Goal: Task Accomplishment & Management: Manage account settings

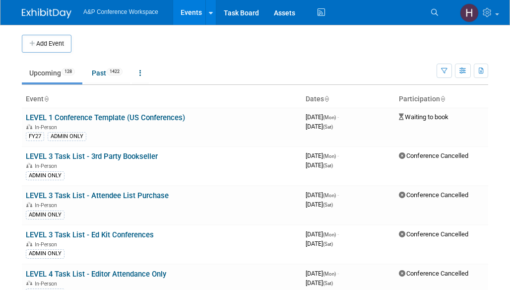
click at [435, 22] on li "Search" at bounding box center [436, 11] width 22 height 23
click at [438, 13] on link "Search" at bounding box center [436, 12] width 22 height 16
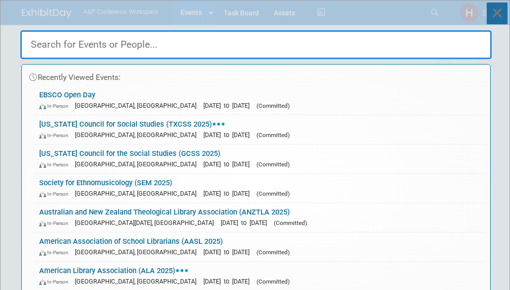
click at [494, 20] on icon at bounding box center [496, 13] width 21 height 22
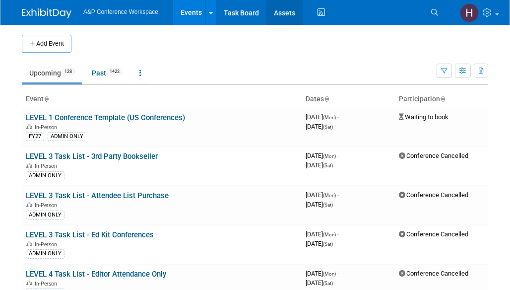
click at [278, 12] on link "Assets" at bounding box center [284, 12] width 36 height 25
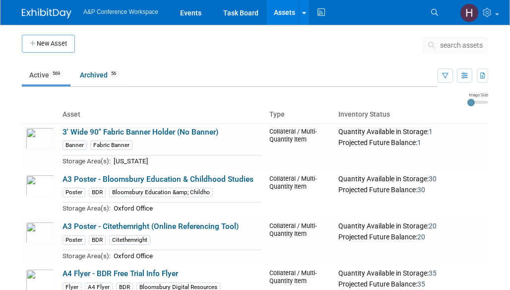
click at [441, 54] on div "search assets" at bounding box center [454, 48] width 65 height 22
click at [433, 42] on icon at bounding box center [433, 45] width 10 height 7
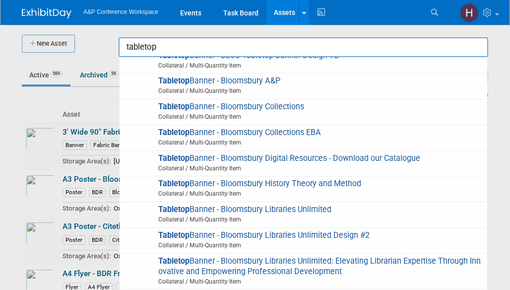
scroll to position [172, 0]
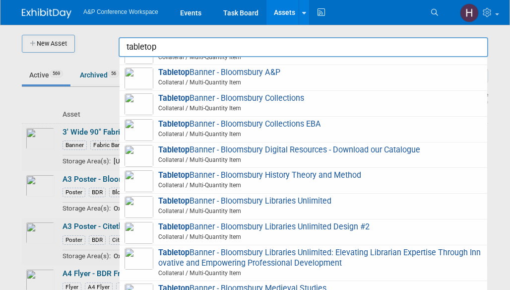
drag, startPoint x: 164, startPoint y: 42, endPoint x: 98, endPoint y: 31, distance: 66.8
click at [98, 31] on body "A&P Conference Workspace Events Task Board Assets New Asset Search Assets Bulk …" at bounding box center [255, 145] width 510 height 290
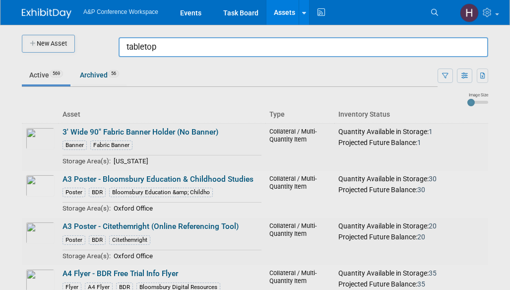
type input "a"
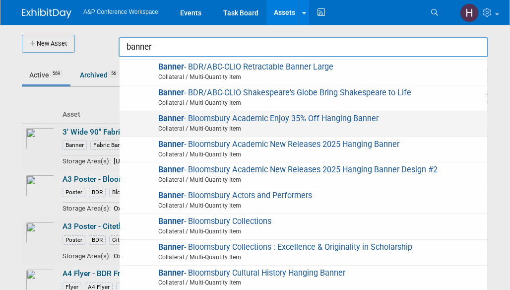
scroll to position [189, 0]
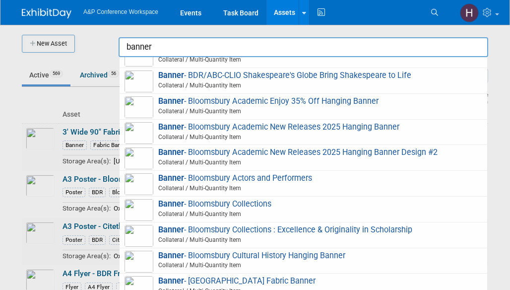
type input "banner"
click at [387, 20] on div "A&P Conference Workspace Events Task Board Assets New Asset Search Assets Bulk …" at bounding box center [255, 12] width 466 height 25
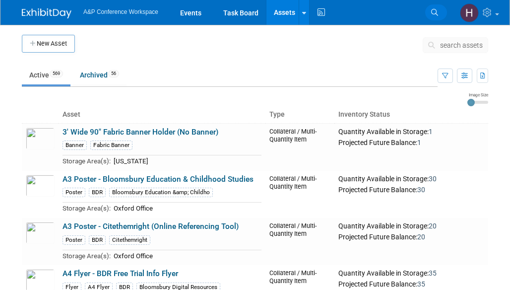
click at [432, 9] on icon at bounding box center [434, 12] width 7 height 7
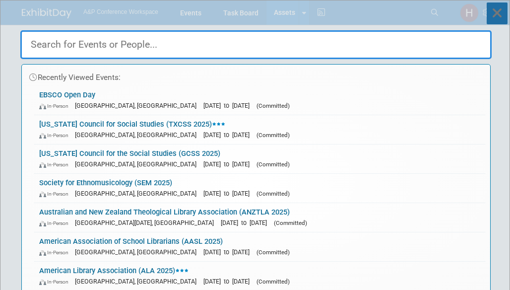
click at [500, 19] on icon at bounding box center [496, 13] width 21 height 22
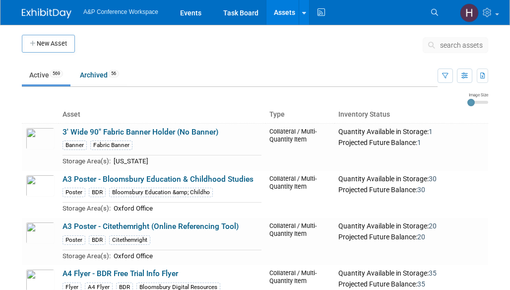
click at [447, 46] on span "search assets" at bounding box center [461, 45] width 43 height 8
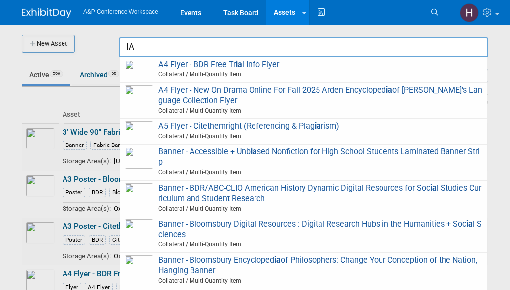
type input "I"
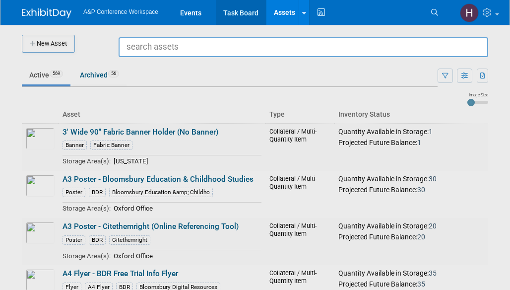
click at [246, 10] on link "Task Board" at bounding box center [241, 12] width 50 height 25
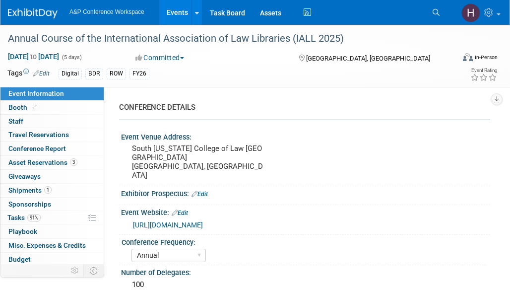
select select "Annual"
select select "Level 2"
select select "In-Person Booth"
select select "Libraries"
select select "Bloomsbury Digital Resources"
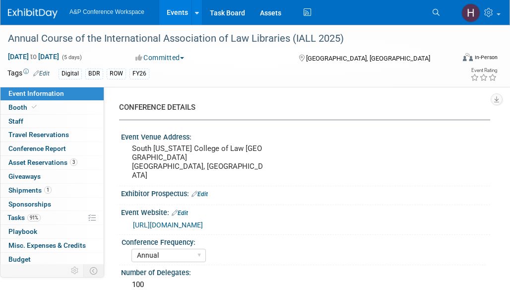
select select "[PERSON_NAME]"
select select "BDR Product Awareness and Trial Generation​"
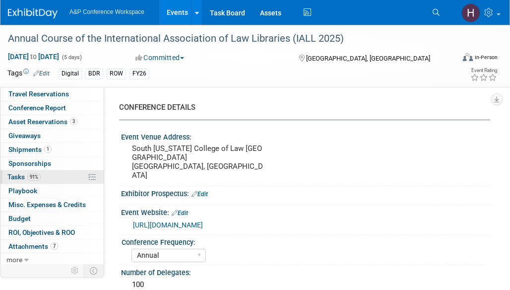
click at [44, 175] on link "91% Tasks 91%" at bounding box center [51, 176] width 103 height 13
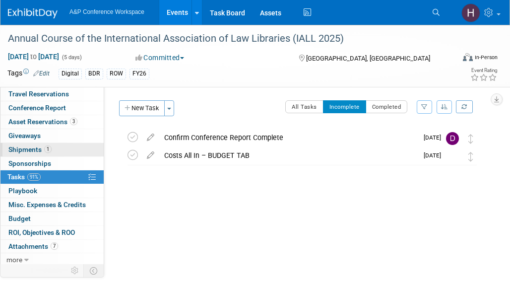
click at [47, 143] on link "1 Shipments 1" at bounding box center [51, 149] width 103 height 13
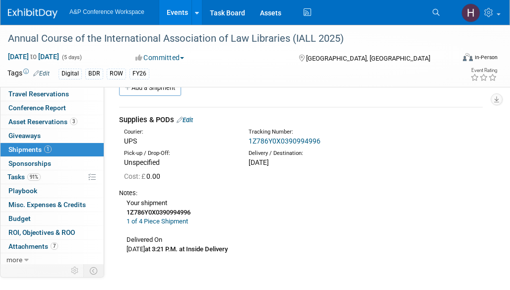
scroll to position [19, 0]
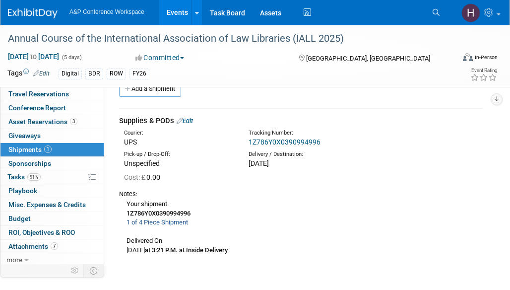
click at [169, 222] on link "1 of 4 Piece Shipment" at bounding box center [156, 221] width 61 height 7
click at [280, 143] on link "1Z786Y0X0390994996" at bounding box center [284, 142] width 72 height 8
click at [278, 140] on link "1Z786Y0X0390994996" at bounding box center [284, 142] width 72 height 8
drag, startPoint x: 327, startPoint y: 140, endPoint x: 245, endPoint y: 143, distance: 81.9
click at [245, 143] on div "Tracking Number: 1Z786Y0X0390994996" at bounding box center [319, 138] width 156 height 18
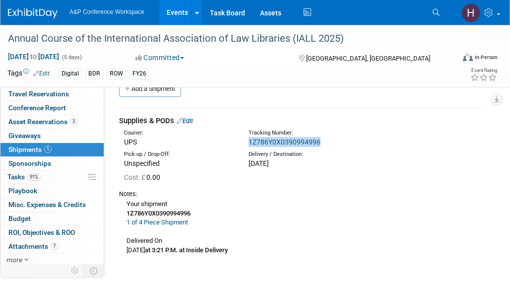
copy link "1Z786Y0X0390994996"
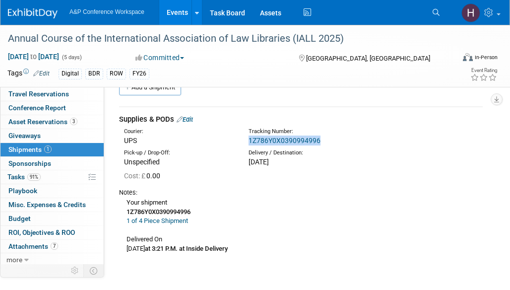
scroll to position [19, 0]
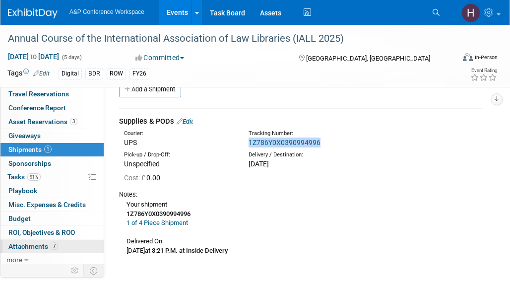
click at [58, 244] on link "7 Attachments 7" at bounding box center [51, 246] width 103 height 13
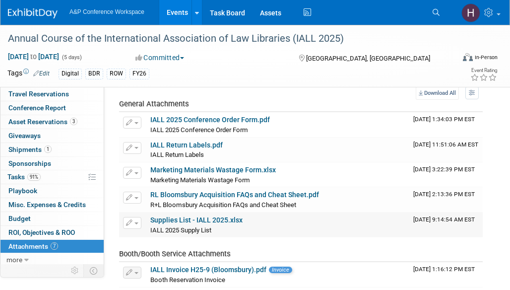
scroll to position [34, 0]
click at [179, 221] on link "Supplies List - IALL 2025.xlsx" at bounding box center [196, 220] width 92 height 8
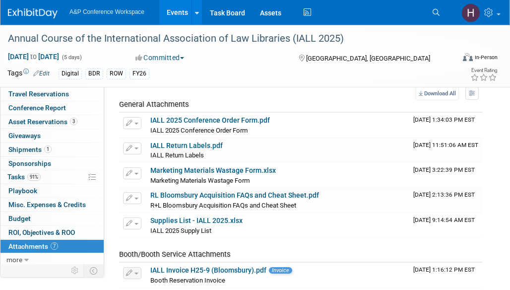
click at [487, 254] on div "CONFERENCE DETAILS Event Venue Address: South Texas College of Law Houston Hous…" at bounding box center [297, 195] width 386 height 285
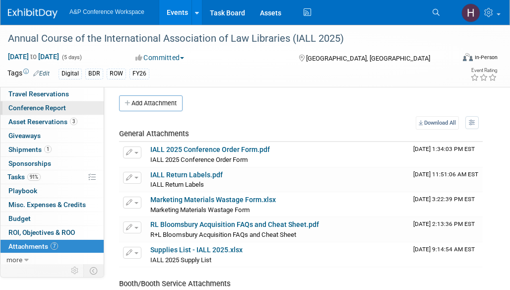
scroll to position [0, 0]
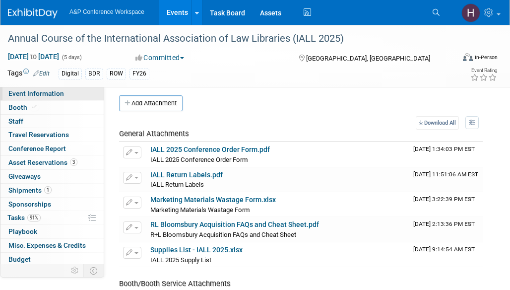
click at [59, 92] on span "Event Information" at bounding box center [36, 93] width 56 height 8
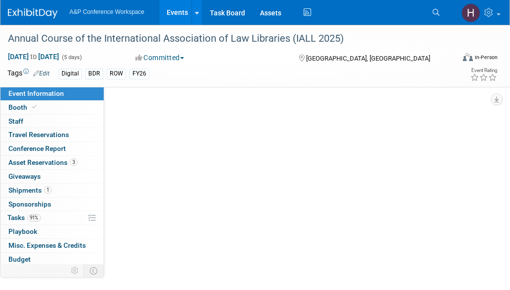
select select "Annual"
select select "Level 2"
select select "In-Person Booth"
select select "Libraries"
select select "Bloomsbury Digital Resources"
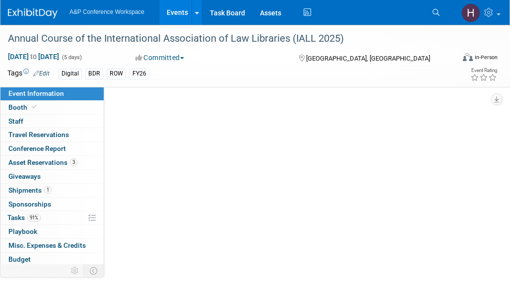
select select "Amanda Oney"
select select "Michelle Kelly"
select select "Louise Morgan"
select select "BDR Product Awareness and Trial Generation​"
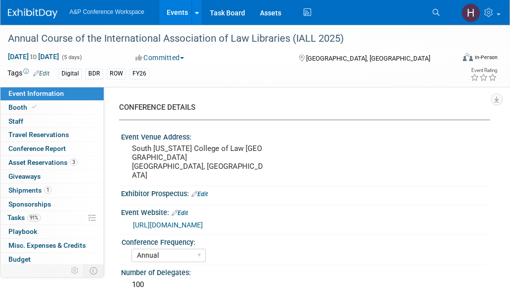
scroll to position [2, 0]
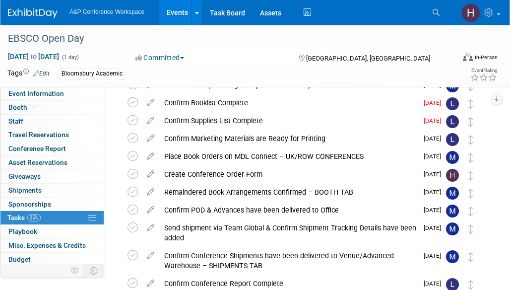
scroll to position [53, 0]
click at [199, 167] on div "Create Conference Order Form" at bounding box center [288, 173] width 258 height 17
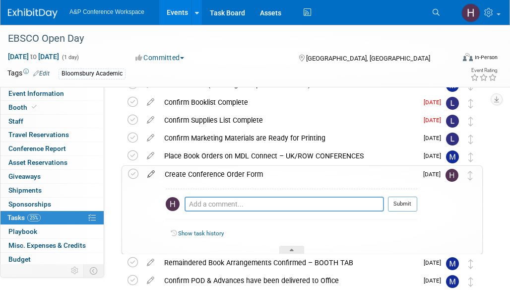
click at [154, 172] on icon at bounding box center [150, 172] width 17 height 12
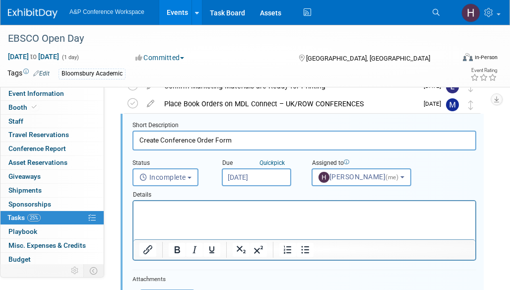
scroll to position [106, 0]
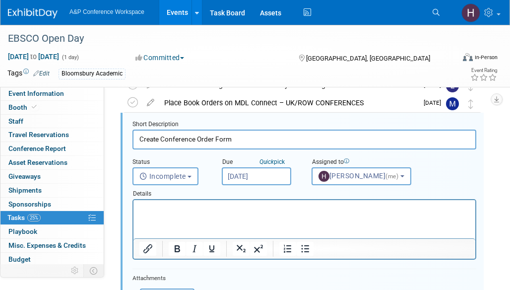
click at [227, 183] on input "Oct 16, 2025" at bounding box center [256, 176] width 69 height 18
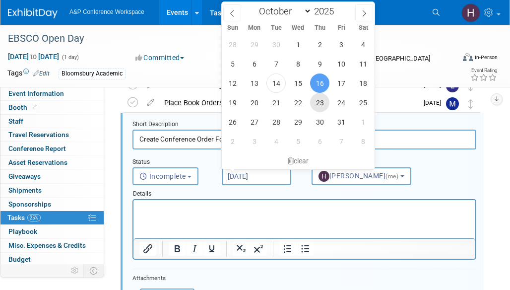
click at [315, 102] on span "23" at bounding box center [319, 102] width 19 height 19
type input "Oct 23, 2025"
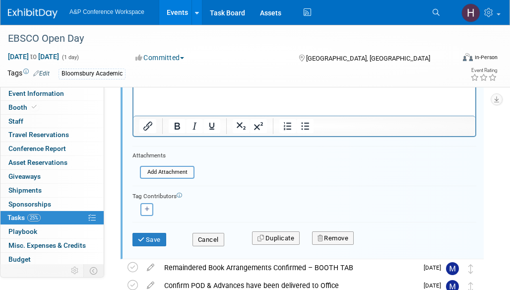
scroll to position [231, 0]
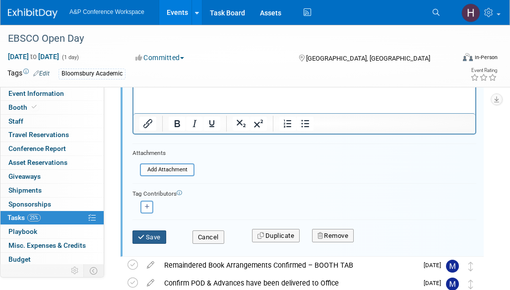
click at [160, 238] on button "Save" at bounding box center [149, 237] width 34 height 14
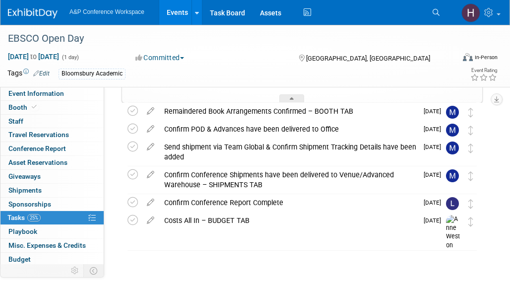
scroll to position [0, 0]
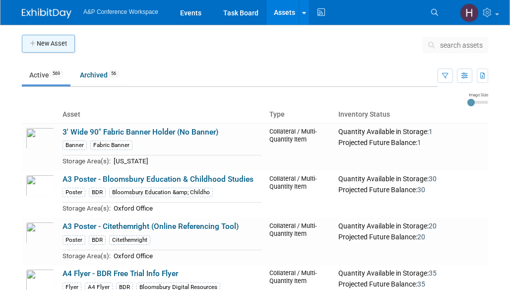
click at [47, 44] on button "New Asset" at bounding box center [48, 44] width 53 height 18
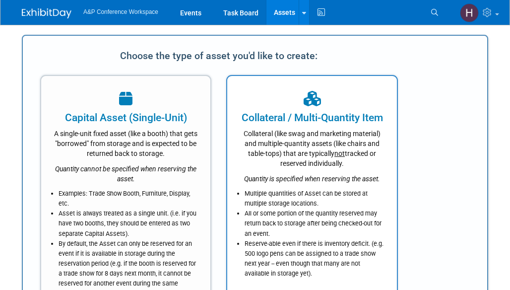
click at [306, 126] on div "Collateral (like swag and marketing material) and multiple-quantity assets (lik…" at bounding box center [312, 146] width 144 height 43
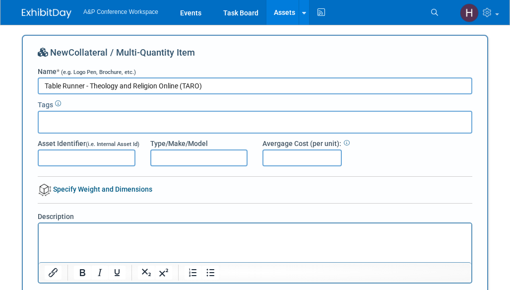
type input "Table Runner - Theology and Religion Online (TARO)"
click at [224, 115] on div at bounding box center [255, 122] width 434 height 23
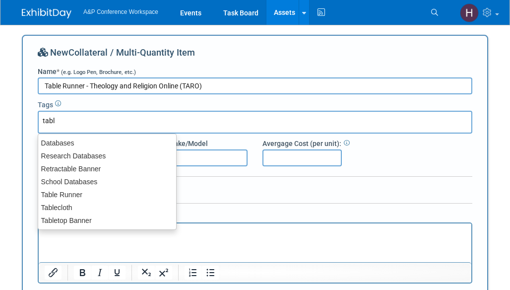
type input "table"
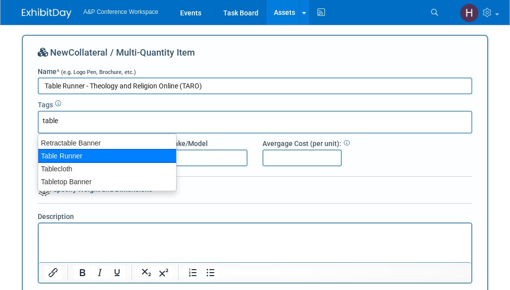
click at [137, 156] on div "Table Runner" at bounding box center [107, 156] width 139 height 14
type input "Table Runner"
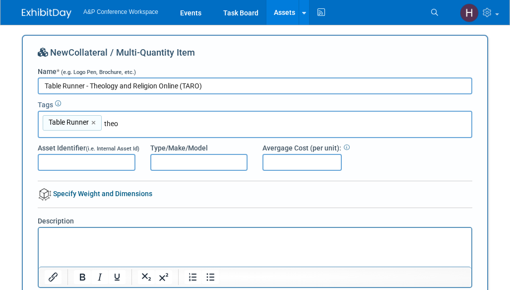
type input "theol"
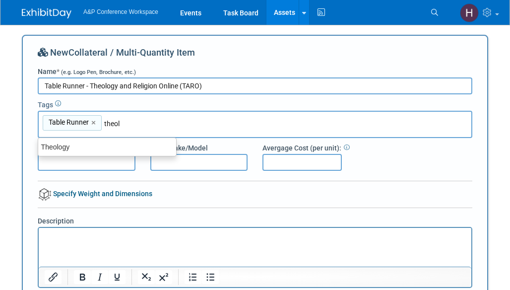
click at [152, 144] on div "Theology" at bounding box center [107, 146] width 138 height 13
type input "Table Runner, Theology"
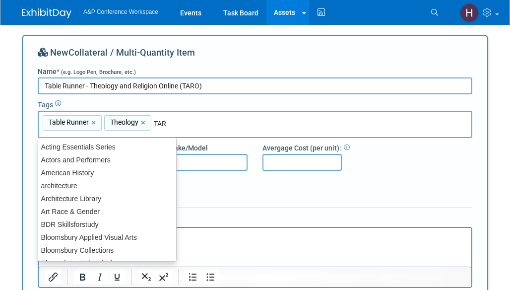
type input "TARO"
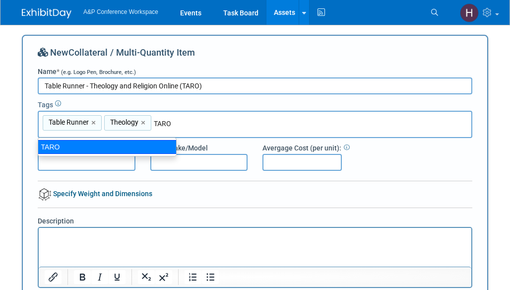
click at [143, 142] on div "TARO" at bounding box center [107, 147] width 139 height 14
type input "Table Runner, Theology, TARO"
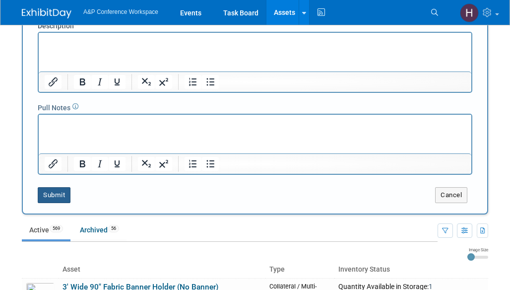
scroll to position [195, 0]
click at [43, 199] on button "Submit" at bounding box center [54, 194] width 33 height 16
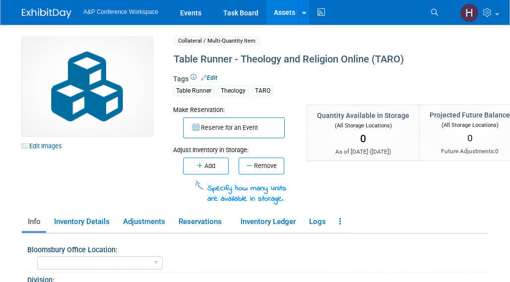
click at [207, 79] on link "Edit" at bounding box center [209, 77] width 16 height 7
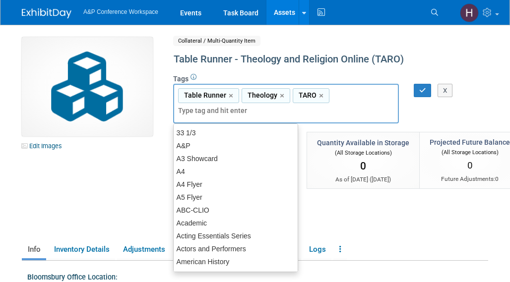
click at [336, 94] on div "Table Runner,Theology,TARO Table Runner × Theology × TARO ×" at bounding box center [286, 104] width 226 height 40
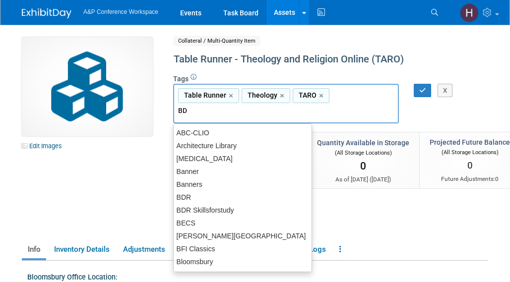
type input "BDR"
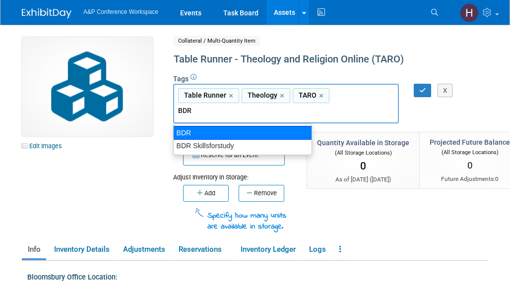
click at [267, 132] on div "BDR" at bounding box center [242, 133] width 139 height 14
type input "Table Runner, Theology, TARO, BDR"
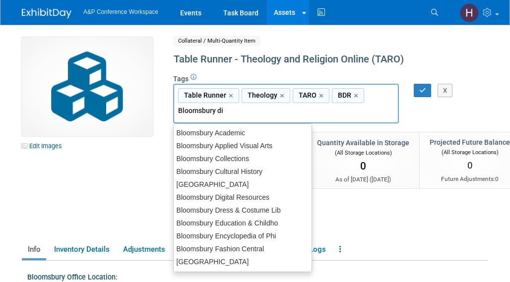
type input "Bloomsbury dig"
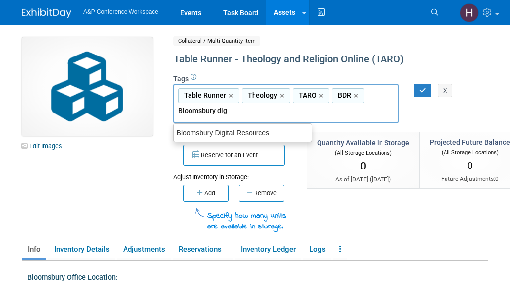
click at [267, 132] on div "Bloomsbury Digital Resources" at bounding box center [243, 132] width 138 height 13
type input "Table Runner, Theology, TARO, BDR, Bloomsbury Digital Resources"
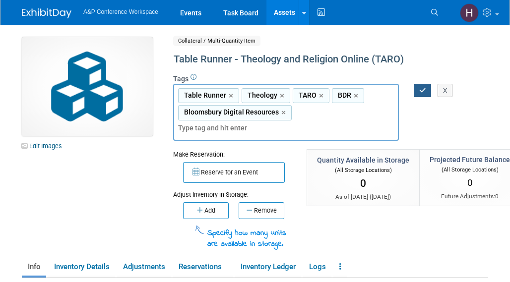
click at [425, 90] on icon "button" at bounding box center [422, 90] width 7 height 6
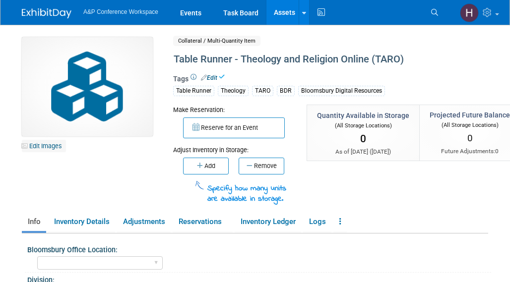
click at [59, 145] on link "Edit Images" at bounding box center [44, 146] width 44 height 12
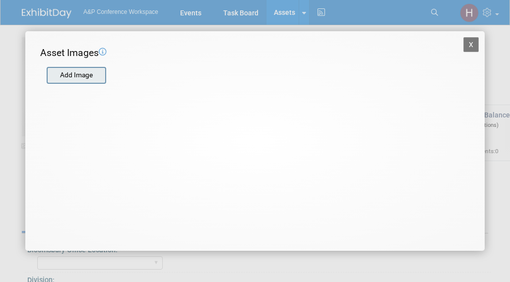
click at [74, 75] on input "file" at bounding box center [46, 75] width 118 height 15
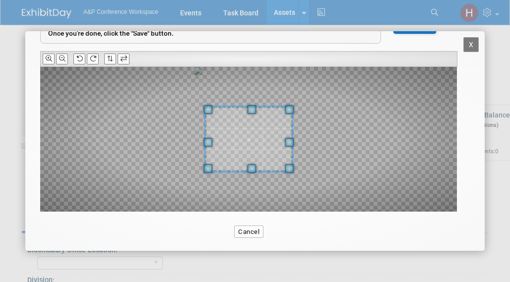
scroll to position [74, 0]
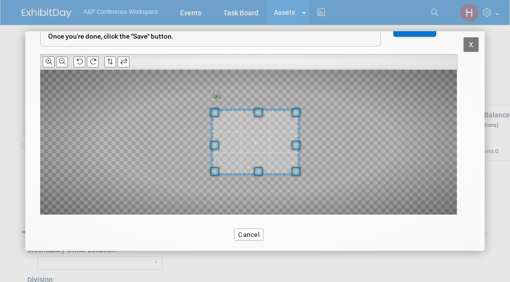
click at [277, 149] on span at bounding box center [255, 142] width 87 height 65
click at [292, 114] on span at bounding box center [291, 116] width 9 height 9
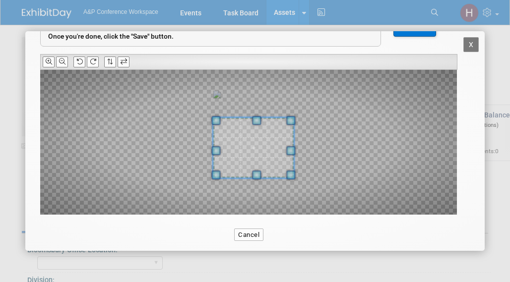
click at [277, 130] on span at bounding box center [253, 148] width 81 height 60
click at [414, 29] on button "Save" at bounding box center [414, 27] width 43 height 20
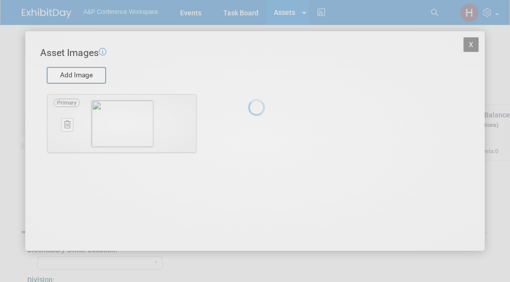
scroll to position [0, 0]
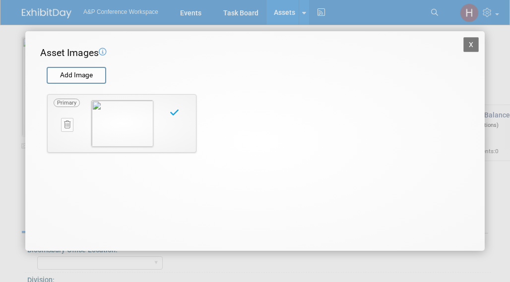
click at [470, 40] on button "X" at bounding box center [471, 44] width 16 height 15
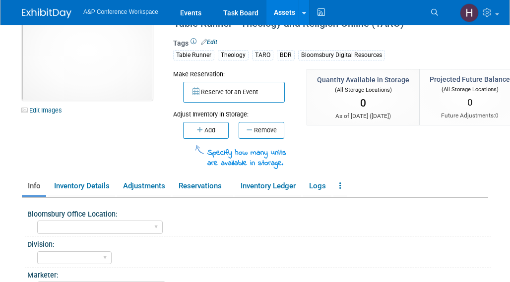
scroll to position [41, 0]
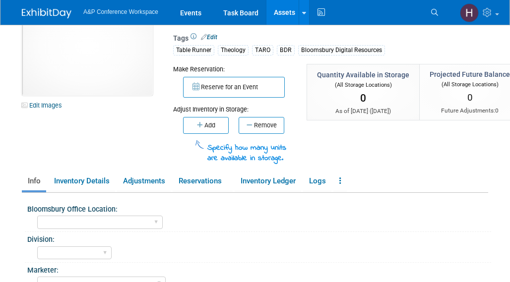
click at [188, 138] on div "Specify how many units are available in storage." at bounding box center [232, 149] width 119 height 31
click at [204, 121] on button "Add" at bounding box center [206, 125] width 46 height 17
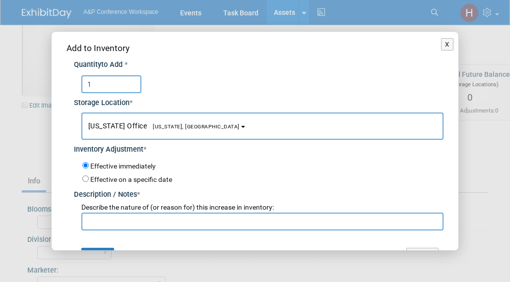
type input "1"
click at [154, 213] on input "text" at bounding box center [262, 222] width 362 height 18
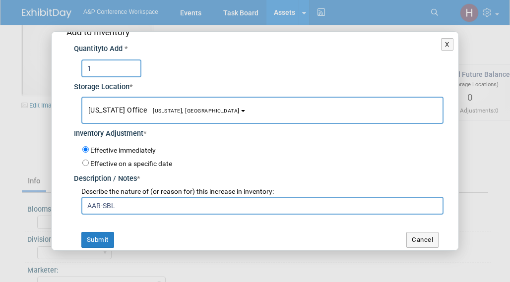
scroll to position [12, 0]
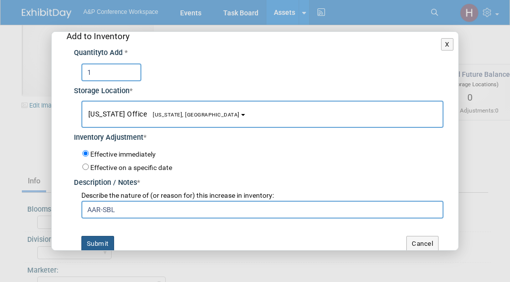
type input "AAR-SBL"
click at [101, 236] on button "Submit" at bounding box center [97, 244] width 33 height 16
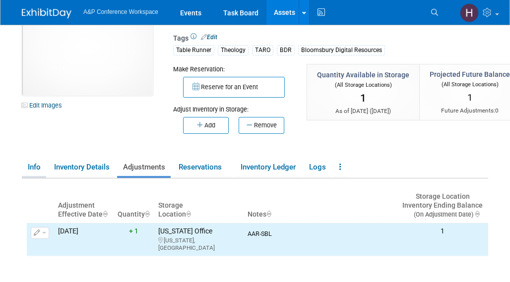
click at [32, 168] on link "Info" at bounding box center [34, 167] width 24 height 17
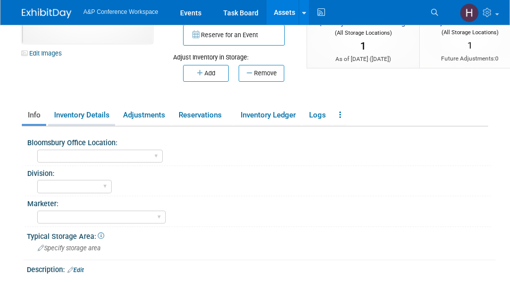
scroll to position [94, 0]
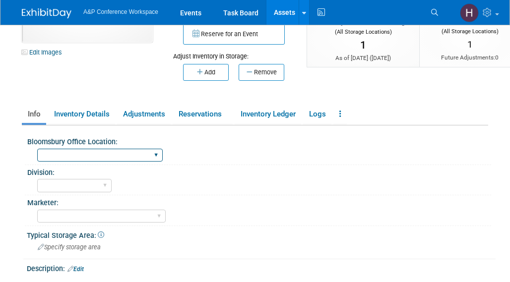
click at [66, 150] on select "[GEOGRAPHIC_DATA] [US_STATE][GEOGRAPHIC_DATA], [US_STATE] Blue Ridge Summit" at bounding box center [99, 155] width 125 height 13
select select "[US_STATE]"
click at [37, 149] on select "[GEOGRAPHIC_DATA] [US_STATE][GEOGRAPHIC_DATA], [US_STATE] Blue Ridge Summit" at bounding box center [99, 155] width 125 height 13
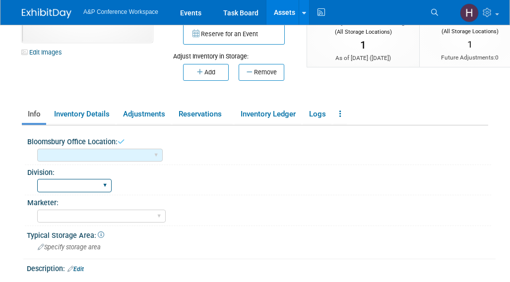
click at [55, 182] on select "BDR - Libraries BDR - Schools A&P BP R&L" at bounding box center [74, 185] width 74 height 13
select select "BDR - Libraries"
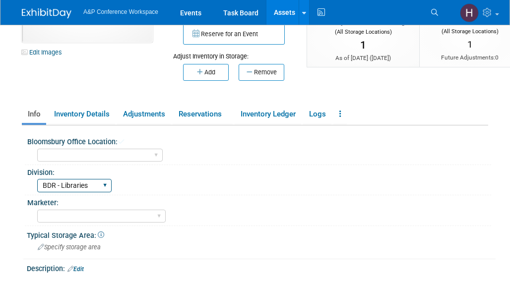
click at [37, 179] on select "BDR - Libraries BDR - Schools A&P BP R&L" at bounding box center [74, 185] width 74 height 13
click at [62, 237] on span "Typical Storage Area:" at bounding box center [65, 236] width 77 height 8
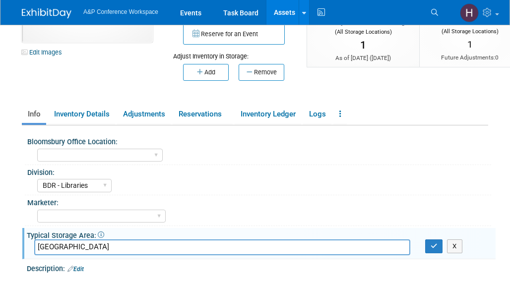
scroll to position [178, 0]
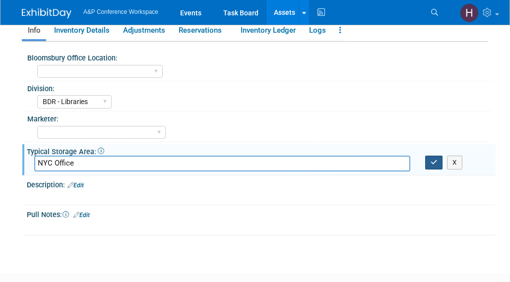
type input "NYC Office"
click at [434, 165] on button "button" at bounding box center [434, 163] width 18 height 14
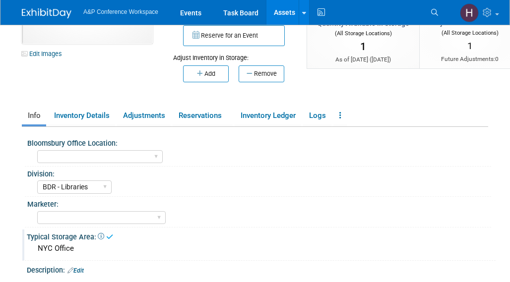
scroll to position [0, 0]
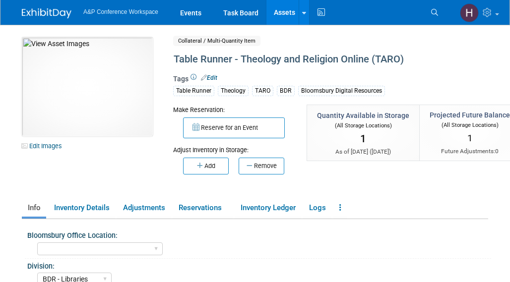
click at [305, 25] on div "10031442-10729861-2763cc48-ff56-40b0-83be-9013f0a72ffa.jpg Edit Images Collater…" at bounding box center [254, 229] width 481 height 408
click at [303, 15] on icon at bounding box center [304, 13] width 4 height 6
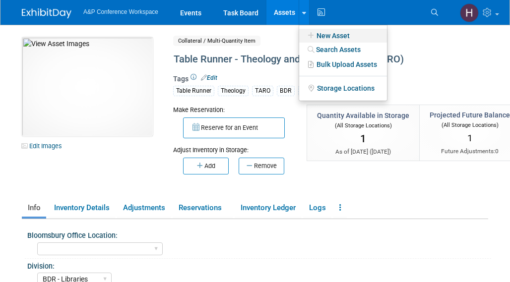
click at [308, 37] on icon at bounding box center [310, 35] width 11 height 7
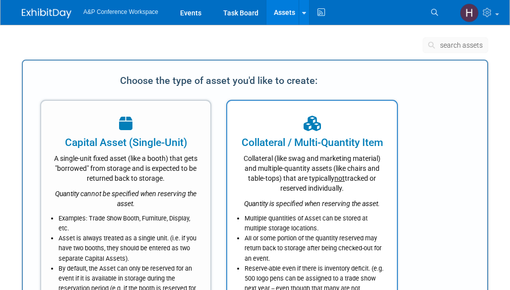
click at [320, 183] on div "Collateral (like swag and marketing material) and multiple-quantity assets (lik…" at bounding box center [312, 171] width 144 height 43
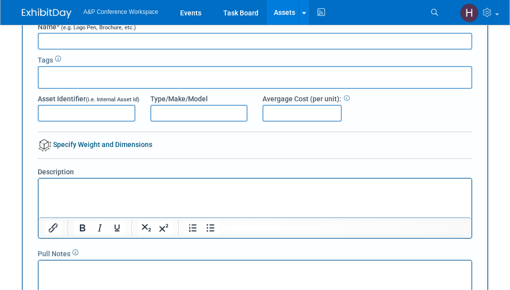
scroll to position [8, 0]
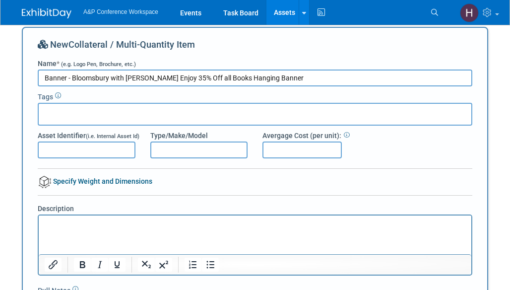
type input "Banner - Bloomsbury with Diana Enjoy 35% Off all Books Hanging Banner"
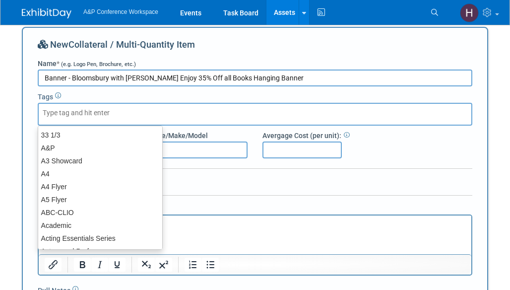
click at [193, 111] on div at bounding box center [255, 114] width 434 height 23
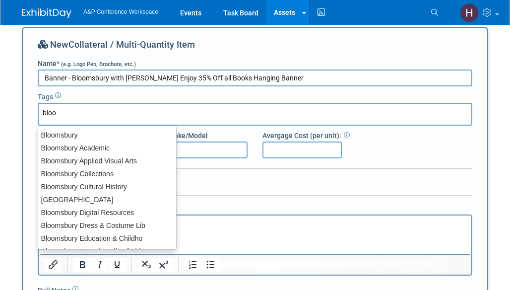
type input "bloom"
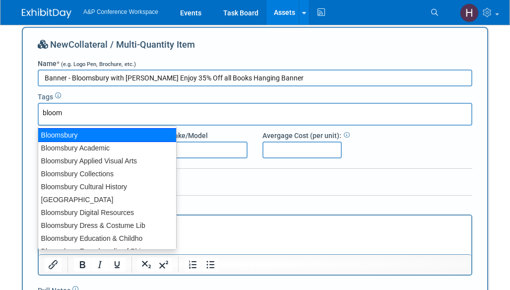
click at [145, 130] on div "Bloomsbury" at bounding box center [107, 135] width 139 height 14
type input "Bloomsbury"
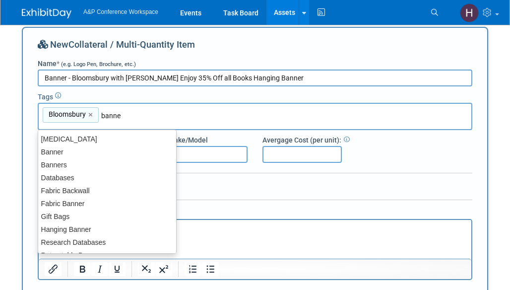
type input "banner"
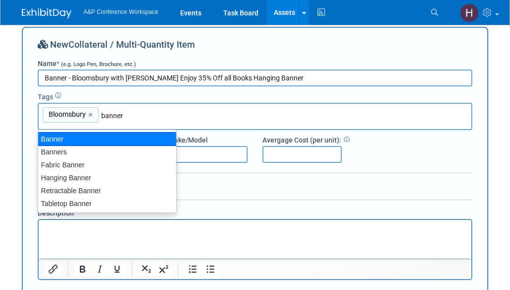
click at [161, 135] on div "Banner" at bounding box center [107, 139] width 139 height 14
type input "Bloomsbury, Banner"
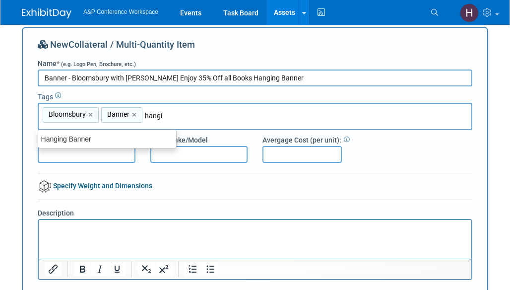
type input "hangin"
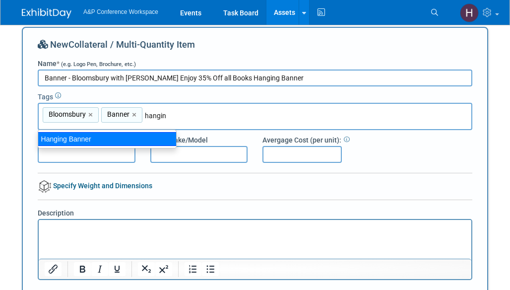
click at [134, 139] on div "Hanging Banner" at bounding box center [107, 139] width 139 height 14
type input "Bloomsbury, Banner, Hanging Banner"
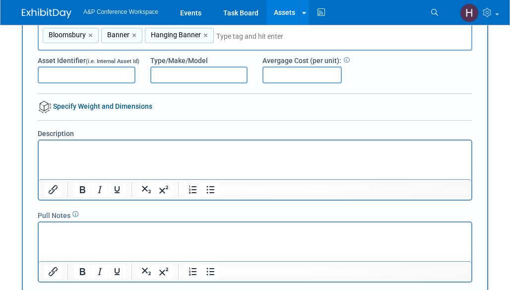
scroll to position [258, 0]
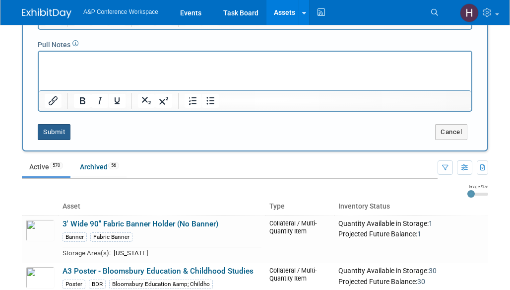
click at [59, 131] on button "Submit" at bounding box center [54, 132] width 33 height 16
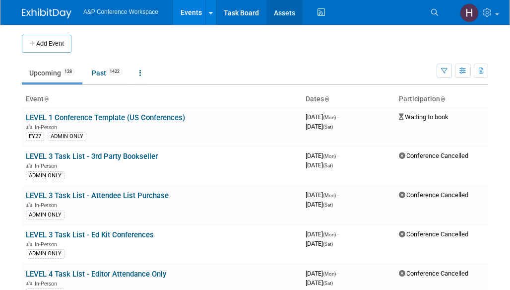
click at [283, 10] on link "Assets" at bounding box center [284, 12] width 36 height 25
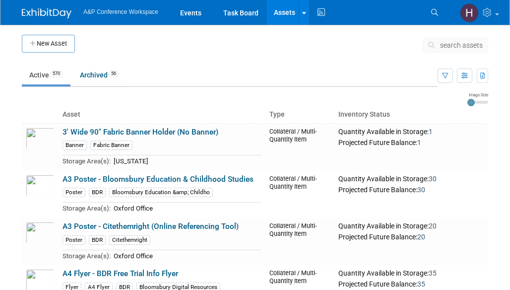
click at [448, 37] on button "search assets" at bounding box center [454, 45] width 65 height 16
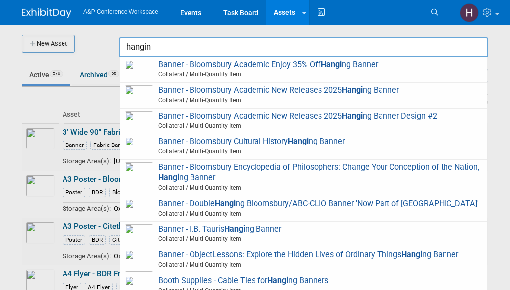
type input "hanging"
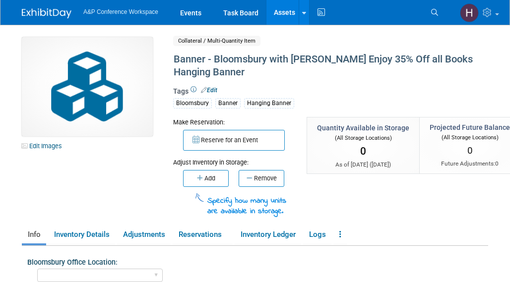
click at [209, 90] on link "Edit" at bounding box center [209, 90] width 16 height 7
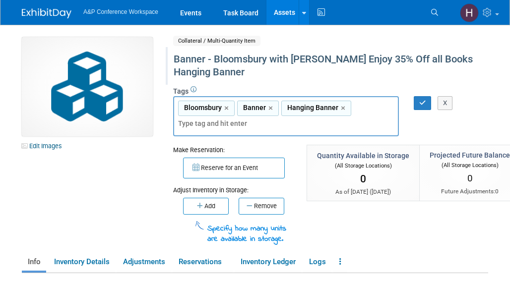
click at [223, 71] on div "Banner - Bloomsbury with [PERSON_NAME] Enjoy 35% Off all Books Hanging Banner" at bounding box center [324, 66] width 309 height 30
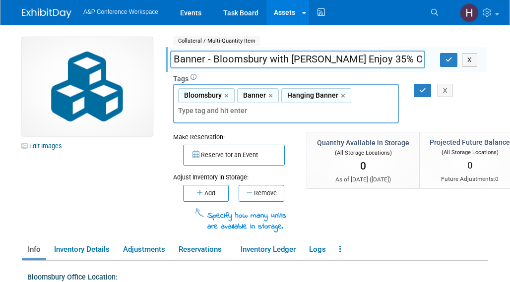
click at [215, 62] on input "Banner - Bloomsbury with [PERSON_NAME] Enjoy 35% Off all Books Hanging Banner" at bounding box center [297, 59] width 255 height 17
click at [420, 54] on input "Banner - Bloomsbury with [PERSON_NAME] Enjoy 35% Off all Books Hanging Banner" at bounding box center [297, 59] width 255 height 17
type input "Banner - Bloomsbury with [PERSON_NAME] Enjoy 35% Off all Books Hanging Banner (…"
click at [443, 60] on button "button" at bounding box center [449, 60] width 18 height 14
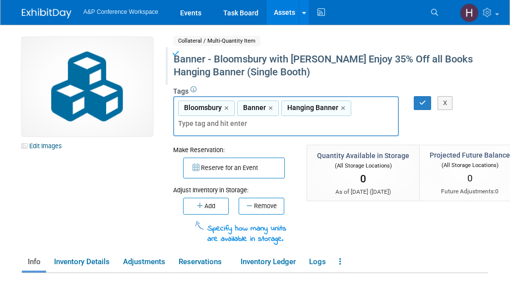
scroll to position [17, 0]
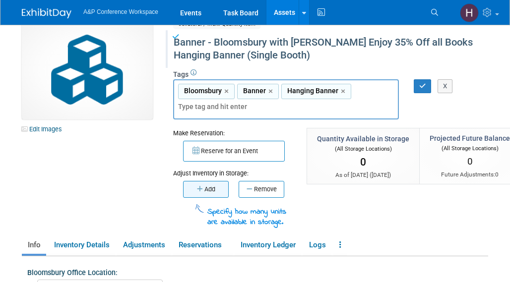
click at [218, 182] on button "Add" at bounding box center [206, 189] width 46 height 17
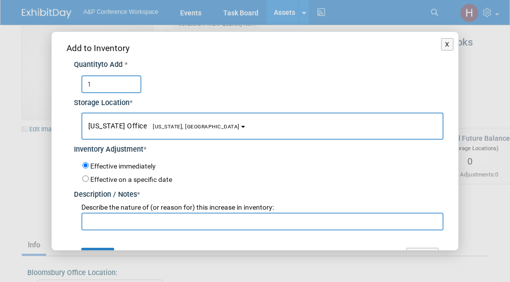
type input "1"
click at [171, 208] on span "Describe the nature of (or reason for) this increase in inventory:" at bounding box center [177, 207] width 192 height 8
click at [155, 222] on input "text" at bounding box center [262, 222] width 362 height 18
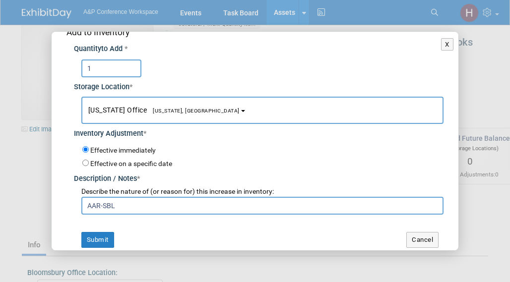
scroll to position [15, 0]
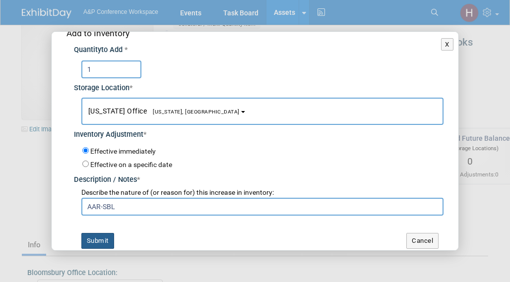
type input "AAR-SBL"
click at [86, 233] on button "Submit" at bounding box center [97, 241] width 33 height 16
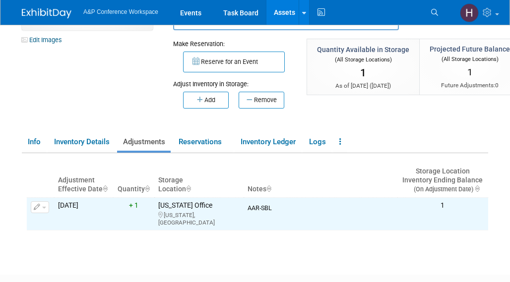
scroll to position [107, 0]
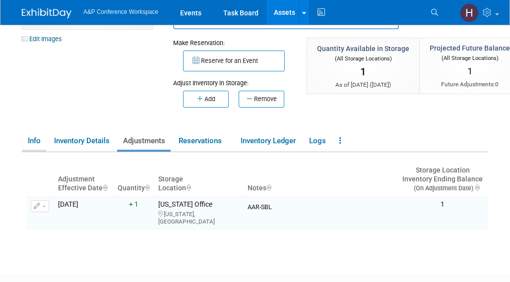
click at [36, 139] on link "Info" at bounding box center [34, 140] width 24 height 17
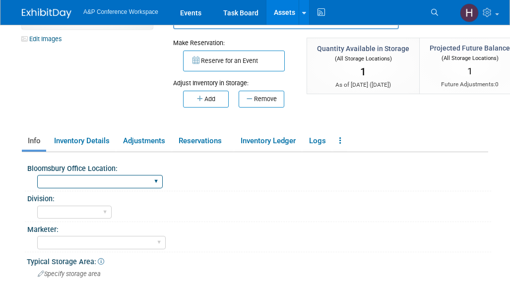
click at [102, 182] on select "[GEOGRAPHIC_DATA] [US_STATE][GEOGRAPHIC_DATA], [US_STATE] Blue Ridge Summit" at bounding box center [99, 181] width 125 height 13
select select "[US_STATE]"
click at [37, 175] on select "[GEOGRAPHIC_DATA] [US_STATE][GEOGRAPHIC_DATA], [US_STATE] Blue Ridge Summit" at bounding box center [99, 181] width 125 height 13
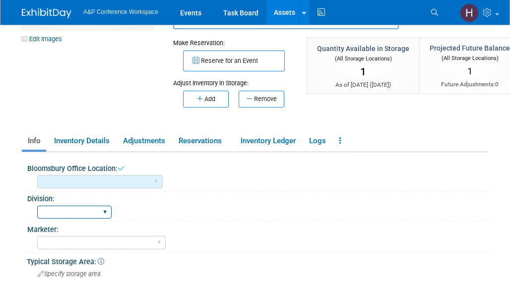
click at [75, 212] on select "BDR - Libraries BDR - Schools A&P BP R&L" at bounding box center [74, 212] width 74 height 13
select select "A&P"
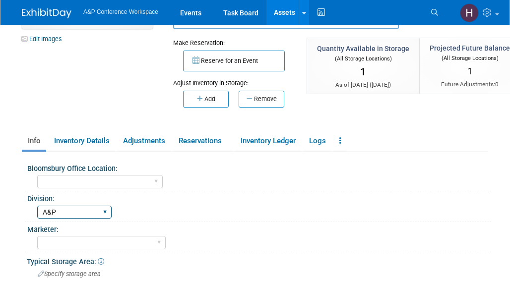
click at [37, 206] on select "BDR - Libraries BDR - Schools A&P BP R&L" at bounding box center [74, 212] width 74 height 13
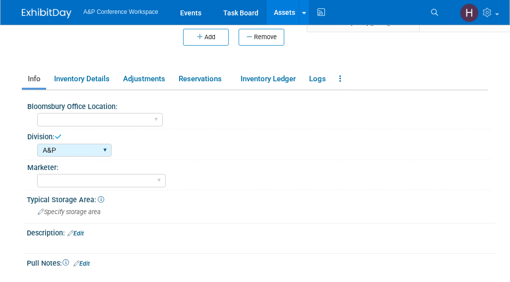
scroll to position [169, 0]
click at [88, 221] on div "Typical Storage Area: Specify storage area" at bounding box center [258, 208] width 473 height 31
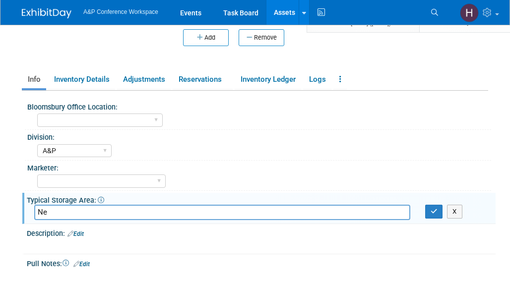
type input "N"
type input "Y"
type input "NYC Office"
click at [436, 211] on icon "button" at bounding box center [433, 211] width 7 height 6
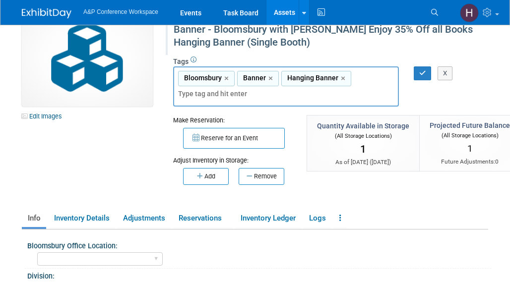
scroll to position [0, 0]
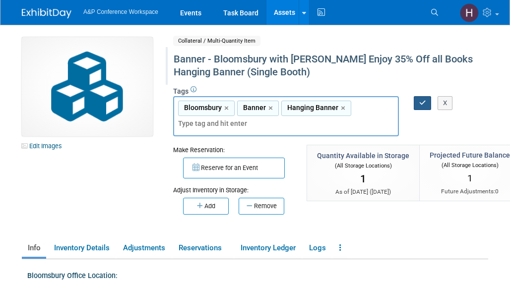
click at [423, 100] on icon "button" at bounding box center [422, 103] width 7 height 6
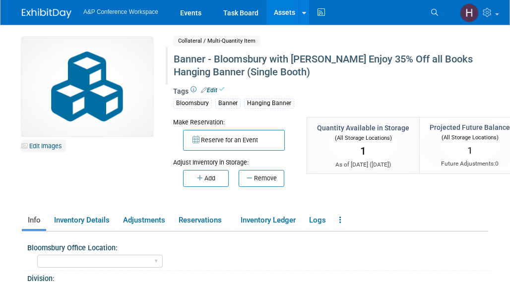
click at [54, 149] on link "Edit Images" at bounding box center [44, 146] width 44 height 12
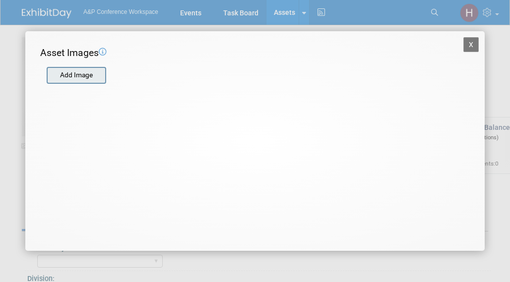
click at [64, 75] on input "file" at bounding box center [46, 75] width 118 height 15
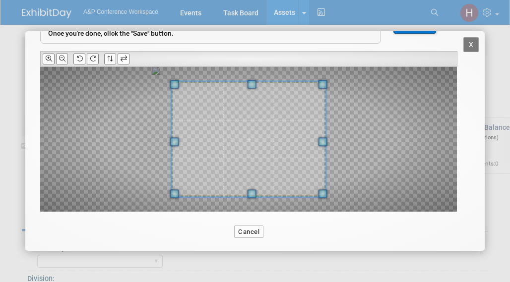
scroll to position [77, 0]
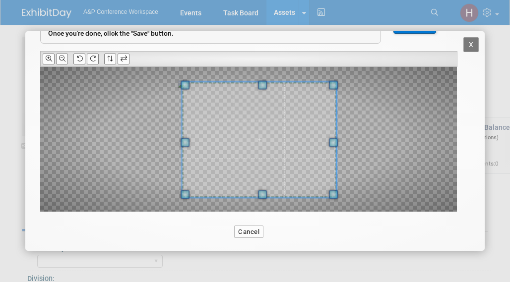
click at [311, 138] on span at bounding box center [259, 140] width 154 height 116
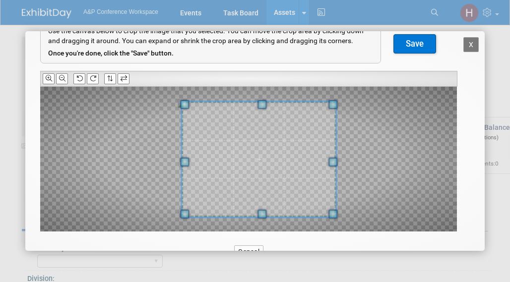
click at [407, 45] on button "Save" at bounding box center [414, 44] width 43 height 20
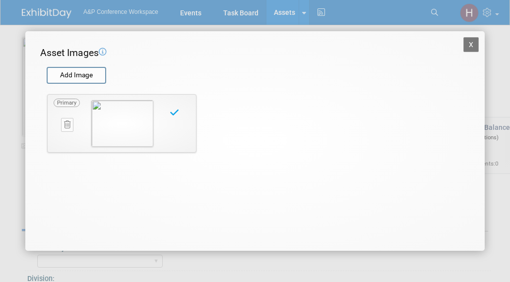
click at [472, 40] on button "X" at bounding box center [471, 44] width 16 height 15
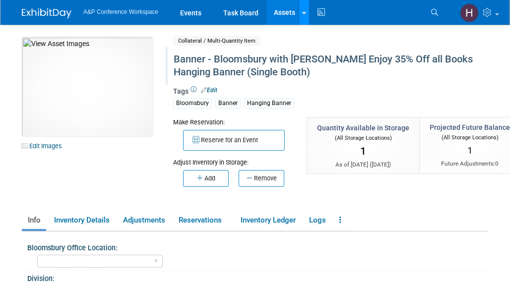
click at [302, 20] on link at bounding box center [304, 12] width 10 height 25
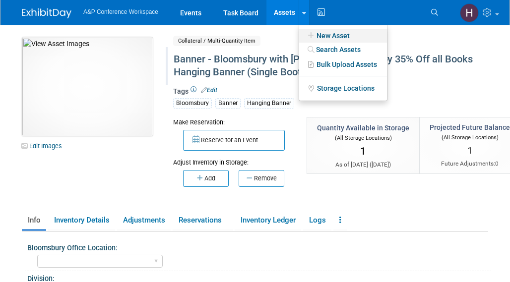
click at [313, 35] on icon at bounding box center [310, 35] width 11 height 7
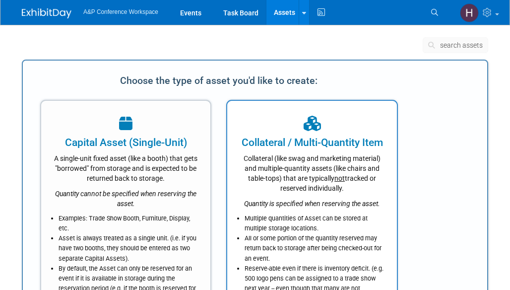
click at [289, 178] on div "Collateral (like swag and marketing material) and multiple-quantity assets (lik…" at bounding box center [312, 171] width 144 height 43
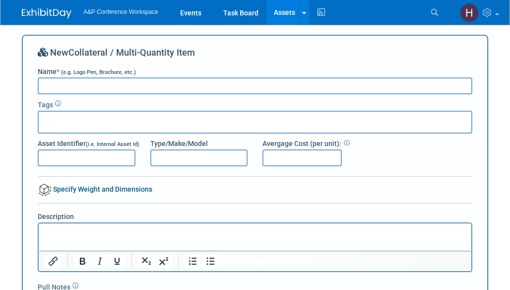
type input "&#163;"
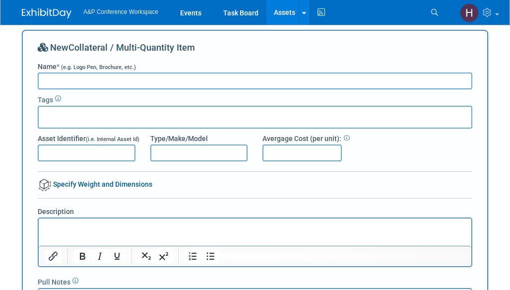
click at [136, 76] on input "Name * (e.g. Logo Pen, Brochure, etc.)" at bounding box center [255, 80] width 434 height 17
type input "Banner -"
type input "&#163;"
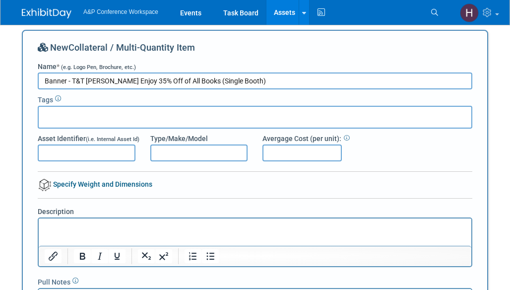
click at [185, 83] on input "Banner - T&T Clark Enjoy 35% Off of All Books (Single Booth)" at bounding box center [255, 80] width 434 height 17
type input "Banner - T&T [PERSON_NAME] Enjoy 35% Off of All Books Hanging Banner (Single Bo…"
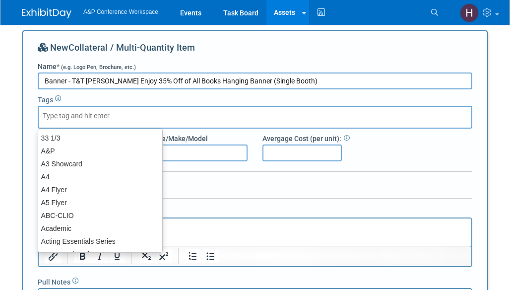
click at [219, 112] on div at bounding box center [255, 117] width 434 height 23
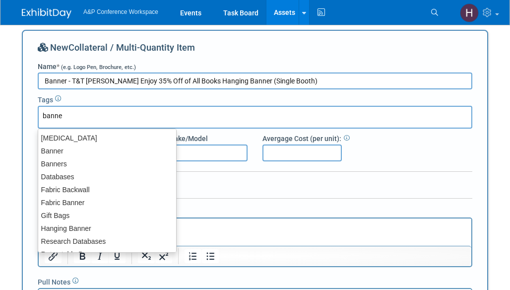
type input "banner"
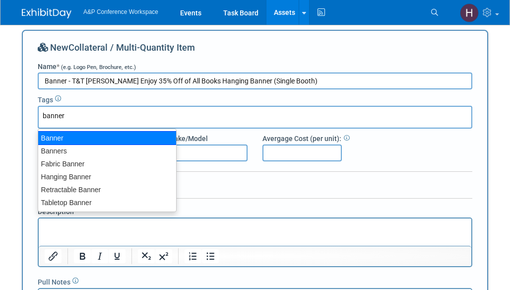
click at [168, 134] on div "Banner" at bounding box center [107, 138] width 139 height 14
type input "Banner"
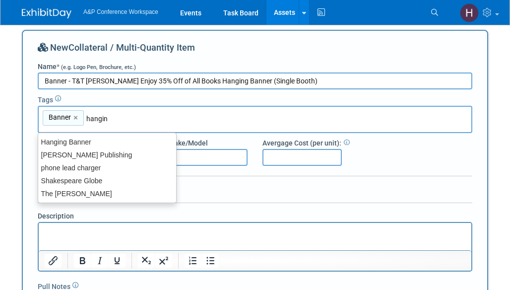
type input "hanging"
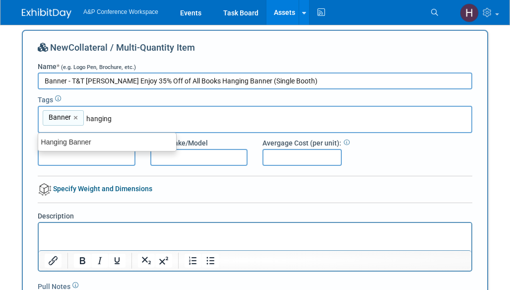
click at [159, 139] on div "Hanging Banner" at bounding box center [107, 141] width 138 height 13
type input "Banner, Hanging Banner"
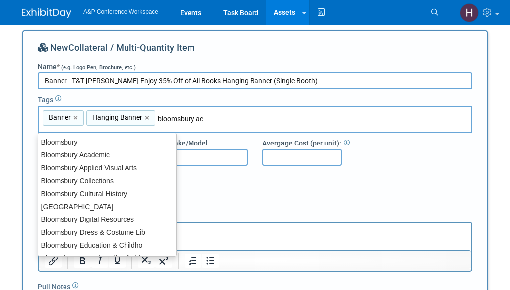
type input "bloomsbury aca"
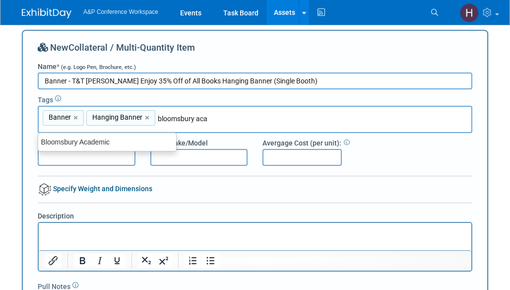
click at [157, 139] on div "Bloomsbury Academic" at bounding box center [107, 141] width 138 height 13
type input "Banner, Hanging Banner, Bloomsbury Academic"
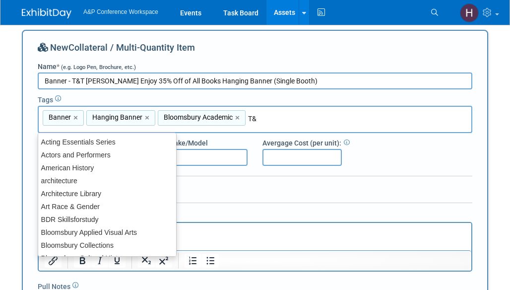
type input "T&t"
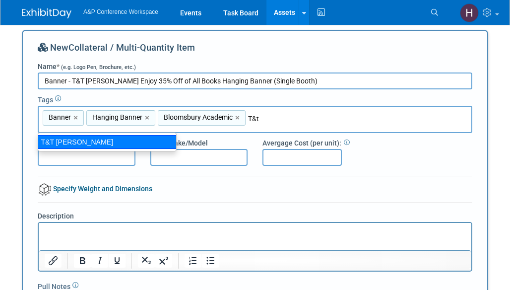
click at [114, 140] on div "T&T [PERSON_NAME]" at bounding box center [107, 142] width 139 height 14
type input "Banner, Hanging Banner, Bloomsbury Academic, T&T Clark"
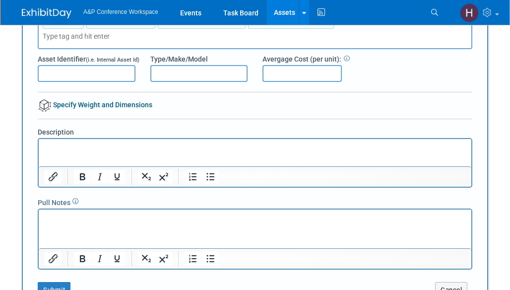
scroll to position [113, 0]
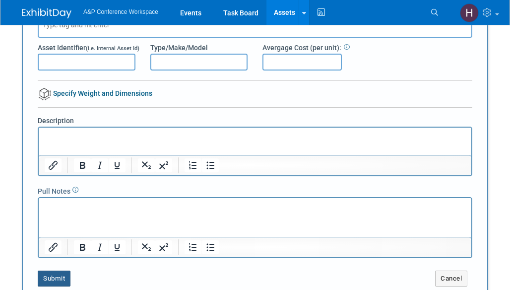
click at [48, 270] on button "Submit" at bounding box center [54, 278] width 33 height 16
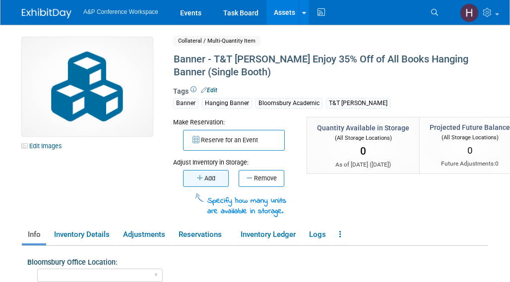
click at [204, 178] on button "Add" at bounding box center [206, 178] width 46 height 17
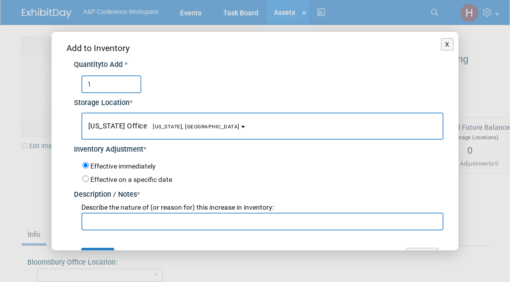
type input "1"
click at [172, 224] on input "text" at bounding box center [262, 222] width 362 height 18
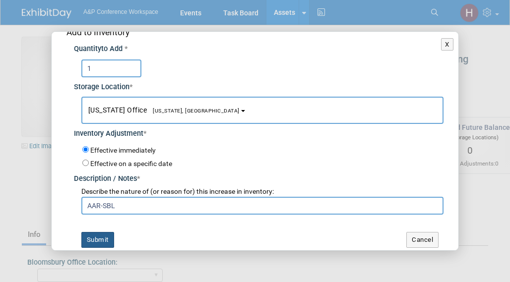
type input "AAR-SBL"
click at [105, 233] on button "Submit" at bounding box center [97, 240] width 33 height 16
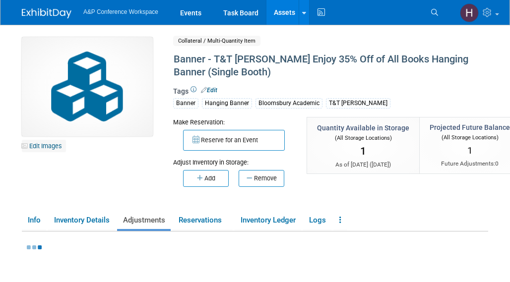
click at [46, 147] on link "Edit Images" at bounding box center [44, 146] width 44 height 12
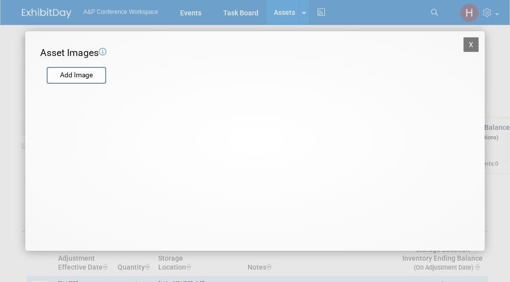
click at [63, 85] on div "X Asset Images Add Image STEP 2 — Crop the Image Use the canvas below to crop t…" at bounding box center [254, 141] width 459 height 220
click at [76, 72] on input "file" at bounding box center [46, 75] width 118 height 15
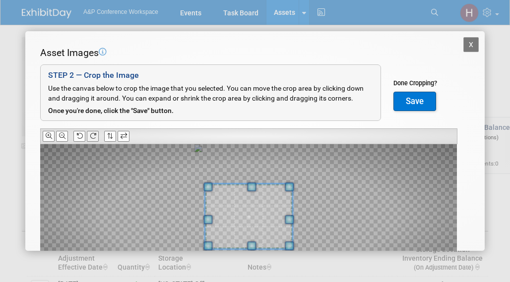
click at [94, 133] on icon at bounding box center [93, 136] width 6 height 6
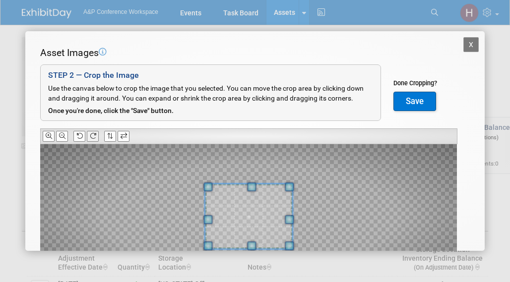
click at [94, 133] on icon at bounding box center [93, 136] width 6 height 6
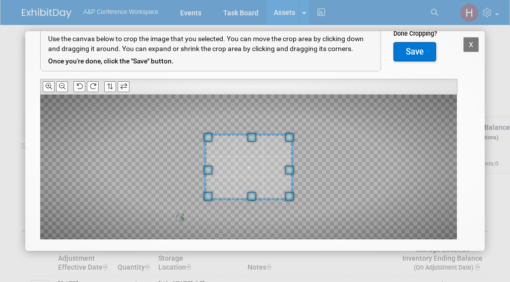
scroll to position [49, 0]
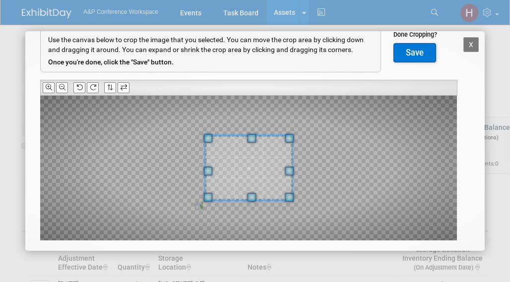
click at [252, 168] on span at bounding box center [248, 167] width 87 height 65
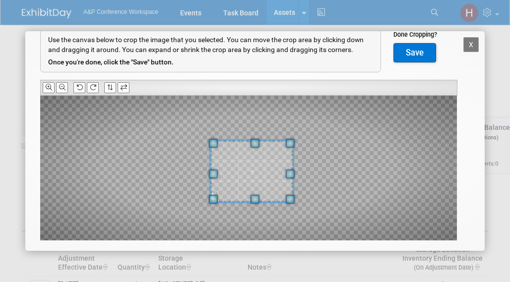
click at [290, 120] on div at bounding box center [248, 168] width 417 height 145
click at [410, 46] on button "Save" at bounding box center [414, 53] width 43 height 20
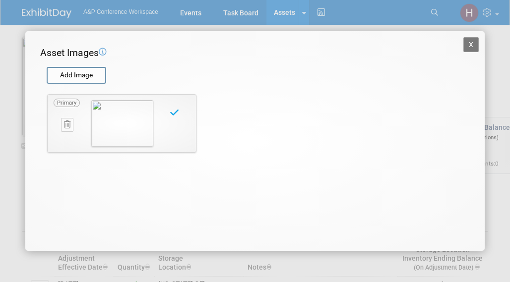
click at [71, 120] on button at bounding box center [67, 124] width 12 height 13
click at [63, 130] on button "button" at bounding box center [62, 136] width 17 height 13
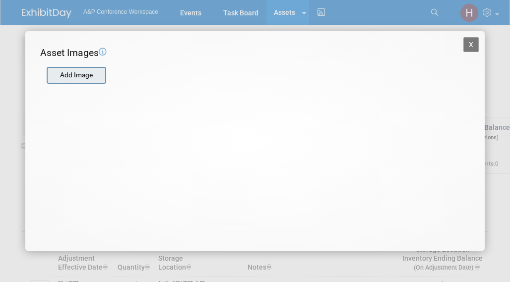
click at [80, 67] on div "Add Image" at bounding box center [77, 75] width 60 height 17
click at [82, 69] on input "file" at bounding box center [46, 75] width 118 height 15
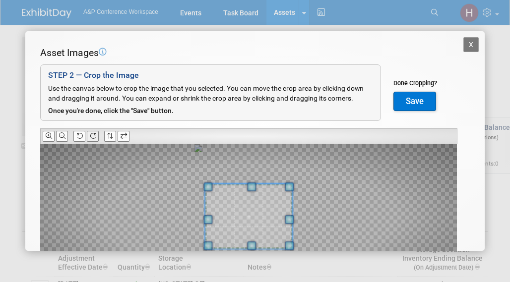
click at [94, 133] on icon at bounding box center [93, 136] width 6 height 6
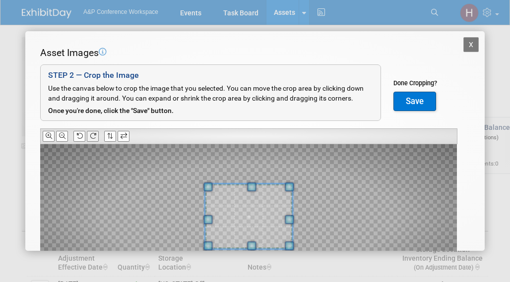
click at [94, 133] on icon at bounding box center [93, 136] width 6 height 6
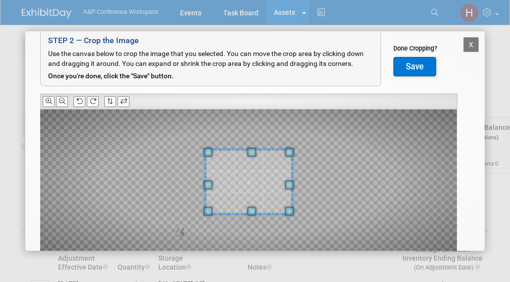
scroll to position [32, 0]
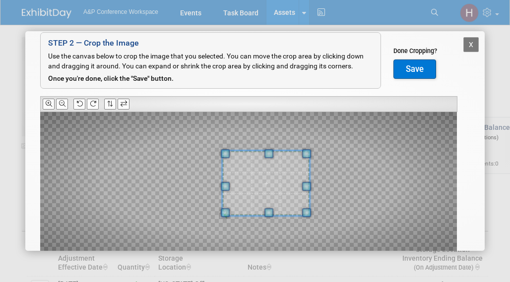
click at [292, 189] on span at bounding box center [265, 183] width 87 height 65
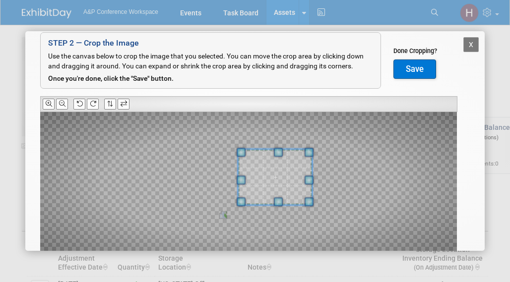
click at [297, 163] on div at bounding box center [248, 184] width 417 height 145
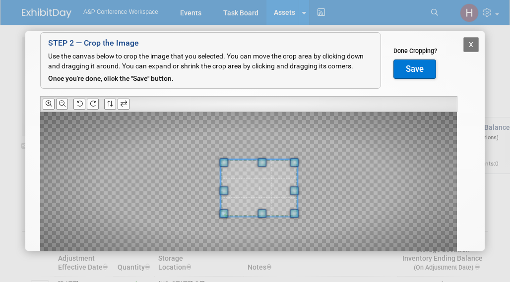
click at [280, 174] on span at bounding box center [259, 189] width 76 height 58
click at [417, 63] on button "Save" at bounding box center [414, 70] width 43 height 20
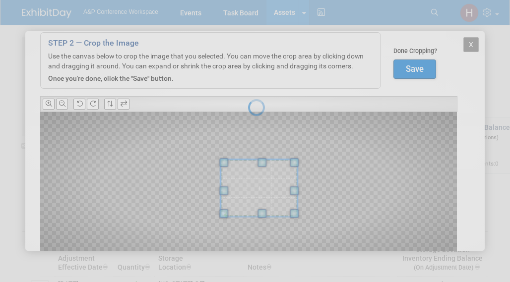
scroll to position [0, 0]
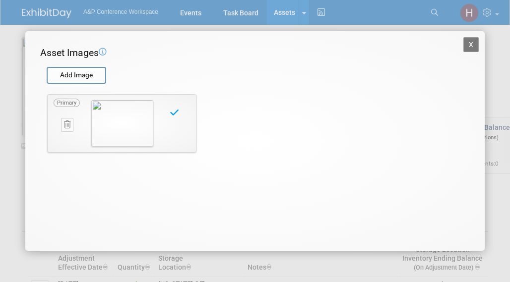
click at [471, 39] on button "X" at bounding box center [471, 44] width 16 height 15
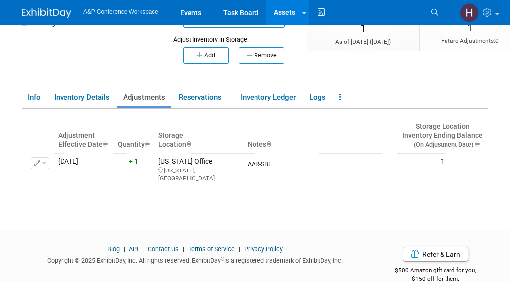
scroll to position [103, 0]
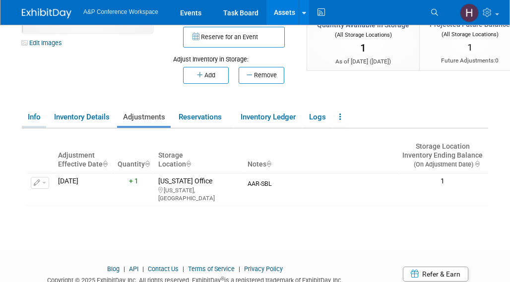
click at [30, 112] on link "Info" at bounding box center [34, 117] width 24 height 17
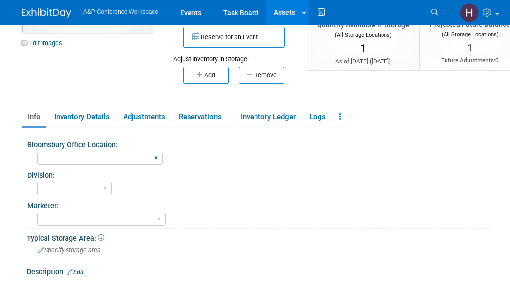
click at [85, 150] on div "[GEOGRAPHIC_DATA] [US_STATE][GEOGRAPHIC_DATA], [US_STATE] Blue Ridge Summit" at bounding box center [99, 158] width 125 height 18
click at [60, 152] on select "[GEOGRAPHIC_DATA] [US_STATE][GEOGRAPHIC_DATA], [US_STATE] Blue Ridge Summit" at bounding box center [99, 158] width 125 height 13
select select "[US_STATE]"
click at [37, 152] on select "[GEOGRAPHIC_DATA] [US_STATE][GEOGRAPHIC_DATA], [US_STATE] Blue Ridge Summit" at bounding box center [99, 158] width 125 height 13
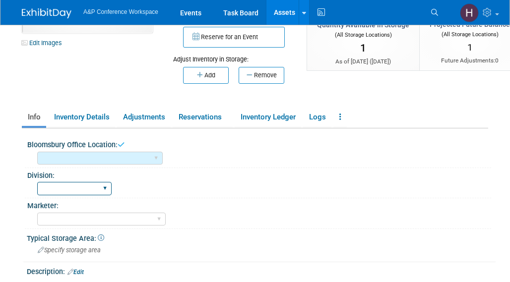
click at [57, 190] on select "BDR - Libraries BDR - Schools A&P BP R&L" at bounding box center [74, 188] width 74 height 13
select select "A&P"
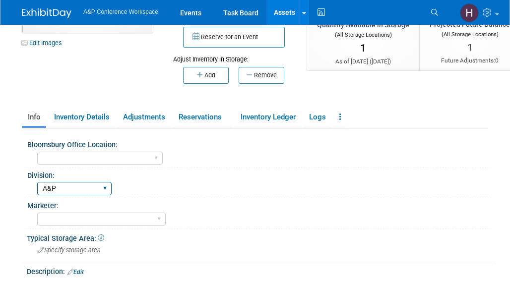
click at [37, 182] on select "BDR - Libraries BDR - Schools A&P BP R&L" at bounding box center [74, 188] width 74 height 13
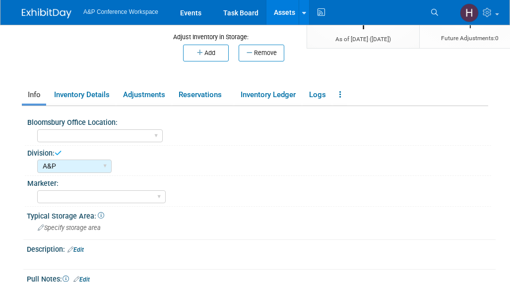
scroll to position [126, 0]
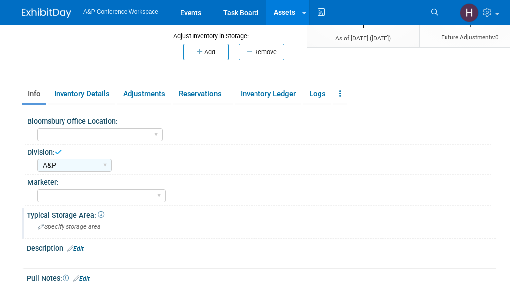
click at [87, 231] on div "Specify storage area" at bounding box center [261, 226] width 454 height 15
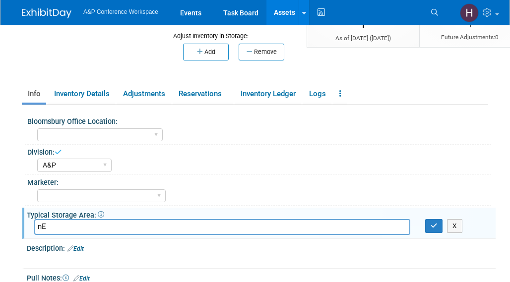
type input "n"
type input "N"
type input "NYC Office"
click at [431, 226] on icon "button" at bounding box center [433, 226] width 7 height 6
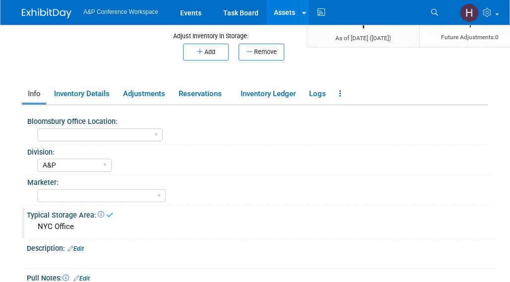
scroll to position [0, 0]
